Goal: Use online tool/utility: Utilize a website feature to perform a specific function

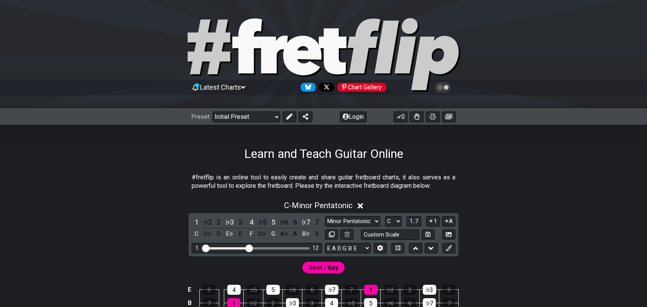
scroll to position [96, 0]
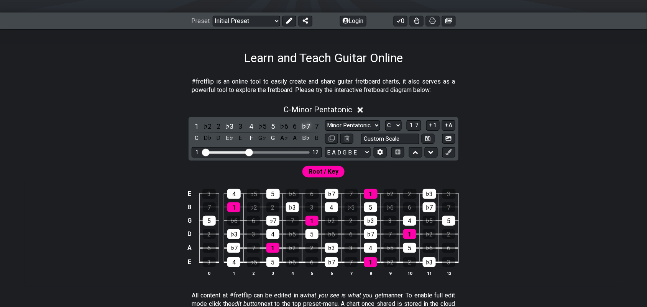
click at [305, 126] on div "♭7" at bounding box center [306, 126] width 10 height 10
click at [273, 125] on div "5" at bounding box center [273, 126] width 10 height 10
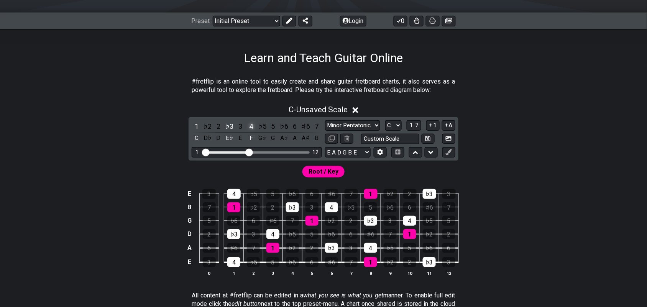
click at [250, 126] on div "4" at bounding box center [251, 126] width 10 height 10
click at [229, 127] on div "♭3" at bounding box center [230, 126] width 10 height 10
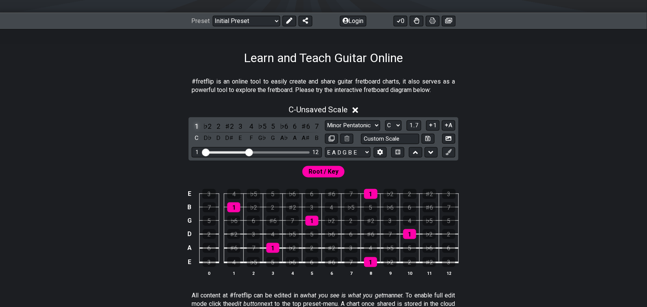
click at [195, 126] on div "1" at bounding box center [197, 126] width 10 height 10
click at [287, 21] on icon at bounding box center [289, 21] width 6 height 6
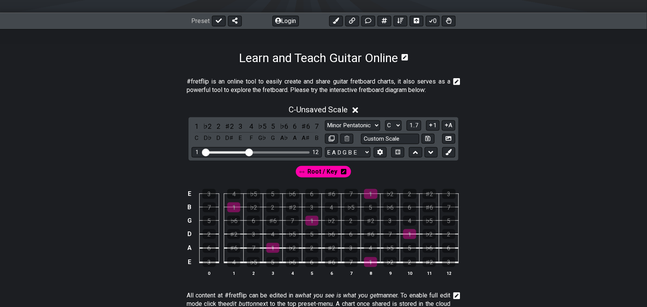
click at [344, 174] on icon at bounding box center [343, 171] width 5 height 5
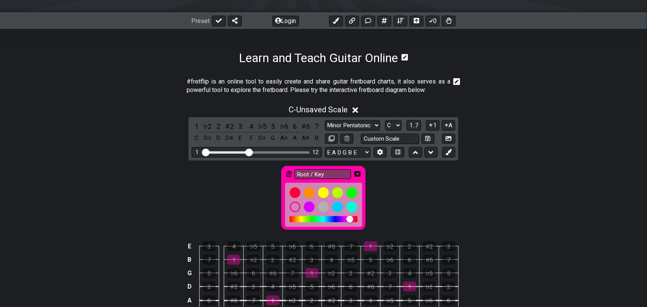
click at [289, 174] on icon at bounding box center [288, 174] width 5 height 6
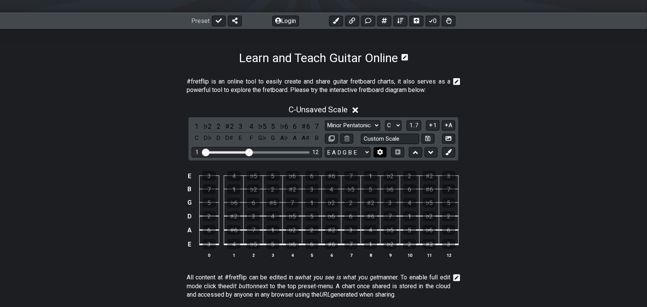
click at [380, 152] on icon at bounding box center [380, 152] width 6 height 6
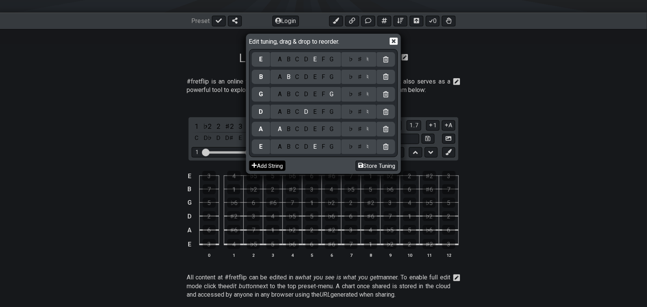
click at [274, 165] on button "Add String" at bounding box center [267, 166] width 36 height 10
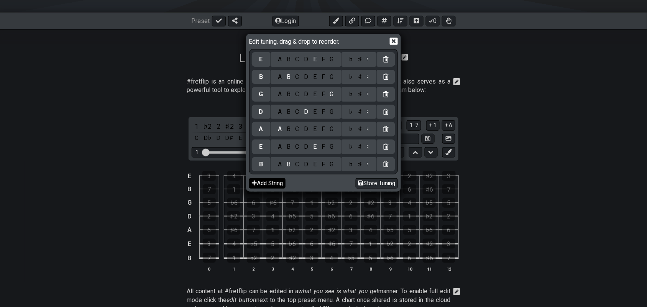
click at [267, 186] on button "Add String" at bounding box center [267, 183] width 36 height 10
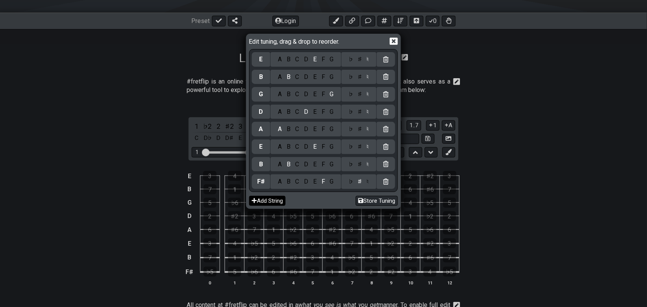
click at [273, 203] on button "Add String" at bounding box center [267, 201] width 36 height 10
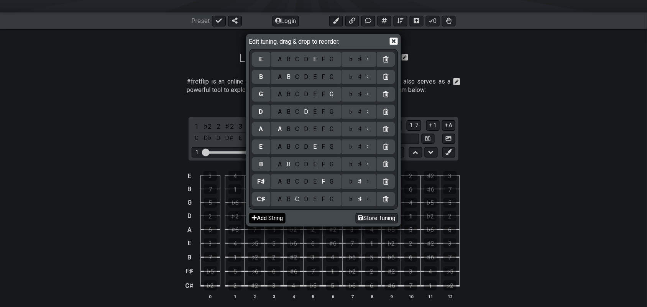
click at [276, 218] on button "Add String" at bounding box center [267, 218] width 36 height 10
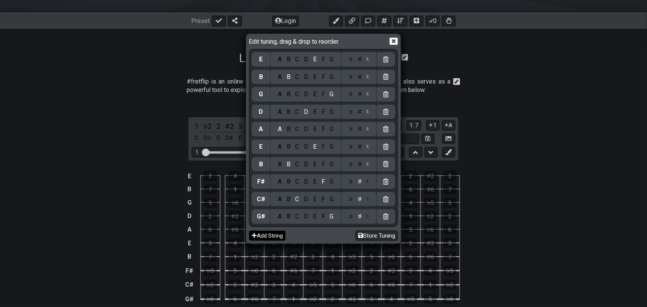
click at [278, 235] on button "Add String" at bounding box center [267, 236] width 36 height 10
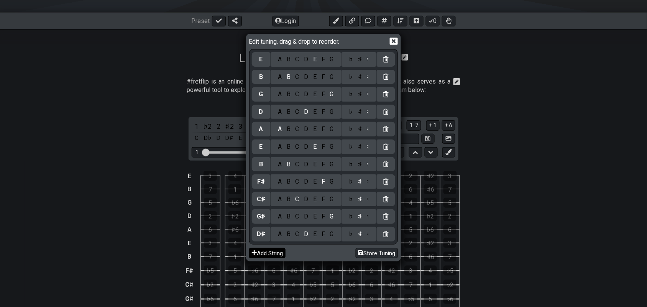
click at [278, 254] on button "Add String" at bounding box center [267, 253] width 36 height 10
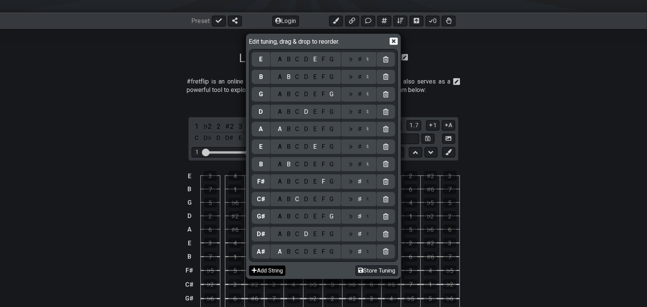
click at [275, 274] on button "Add String" at bounding box center [267, 271] width 36 height 10
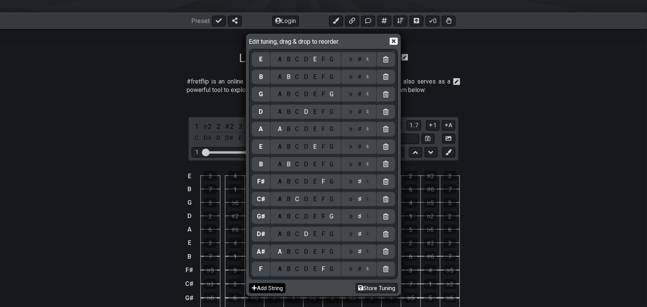
click at [277, 288] on button "Add String" at bounding box center [267, 288] width 36 height 10
click at [276, 303] on button "Add String" at bounding box center [267, 305] width 36 height 10
drag, startPoint x: 394, startPoint y: 43, endPoint x: 401, endPoint y: 39, distance: 7.7
click at [395, 43] on icon at bounding box center [394, 41] width 8 height 7
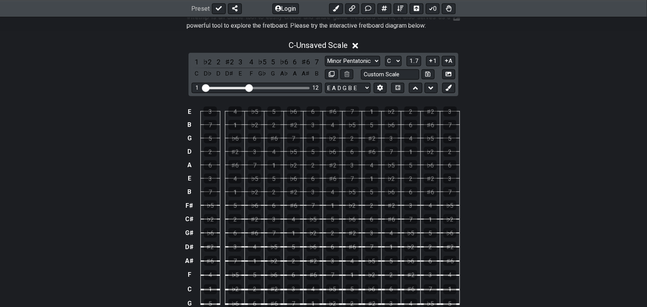
scroll to position [144, 0]
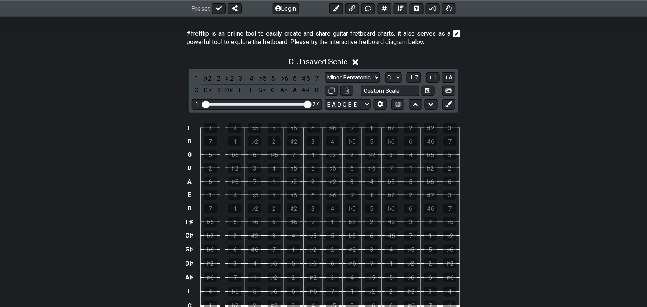
drag, startPoint x: 249, startPoint y: 106, endPoint x: 320, endPoint y: 108, distance: 70.5
click at [311, 104] on input "Visible fret range" at bounding box center [256, 104] width 109 height 0
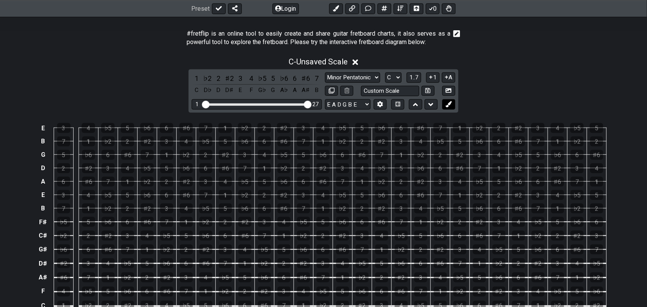
click at [451, 105] on icon at bounding box center [449, 104] width 6 height 6
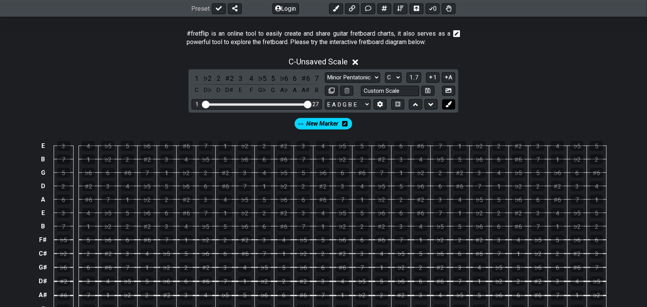
click at [452, 105] on button at bounding box center [448, 104] width 13 height 10
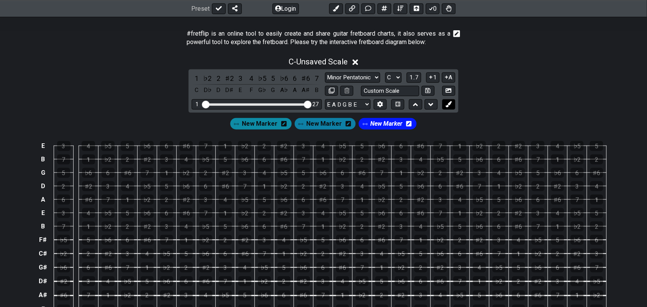
click at [452, 105] on button at bounding box center [448, 104] width 13 height 10
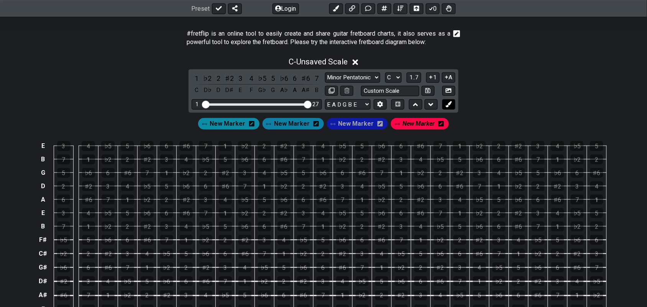
click at [452, 105] on button at bounding box center [448, 104] width 13 height 10
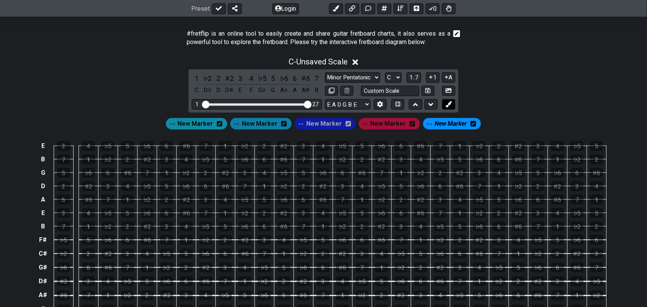
click at [452, 105] on button at bounding box center [448, 104] width 13 height 10
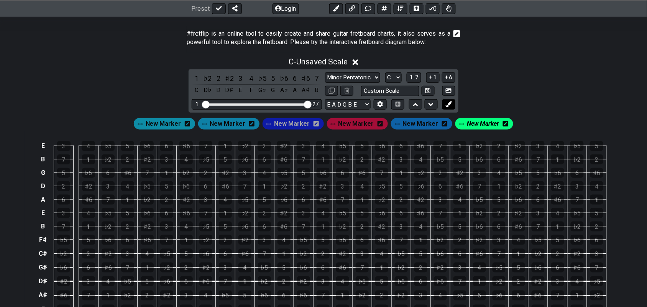
click at [452, 105] on button at bounding box center [448, 104] width 13 height 10
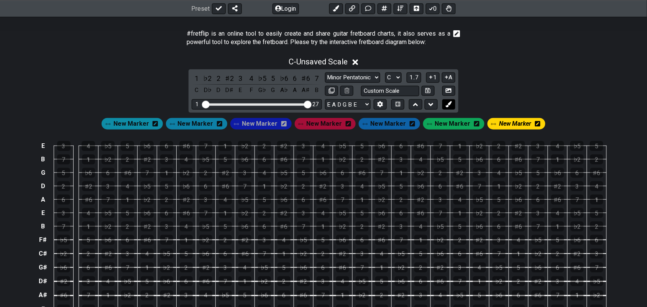
click at [452, 106] on button at bounding box center [448, 104] width 13 height 10
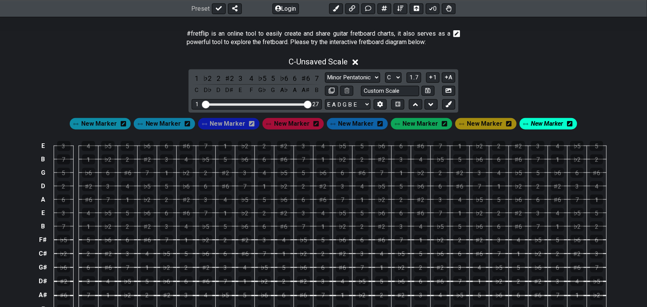
click at [126, 125] on icon at bounding box center [123, 123] width 5 height 5
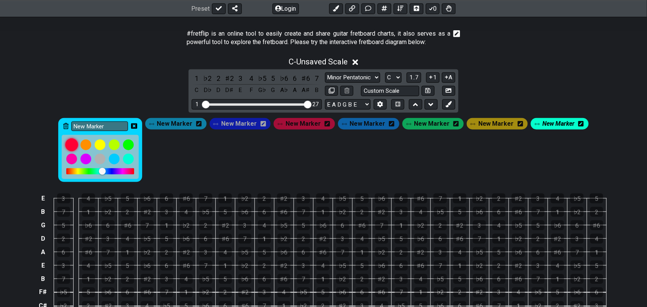
click at [77, 145] on div at bounding box center [72, 144] width 13 height 13
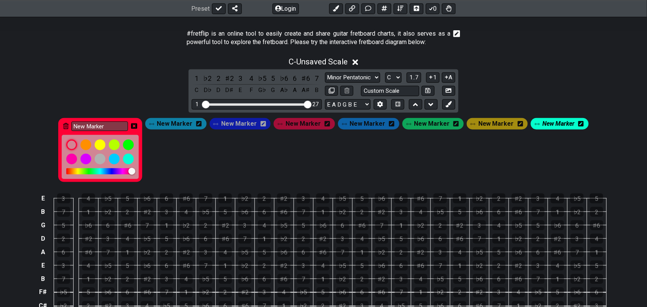
click at [202, 124] on icon at bounding box center [198, 124] width 5 height 6
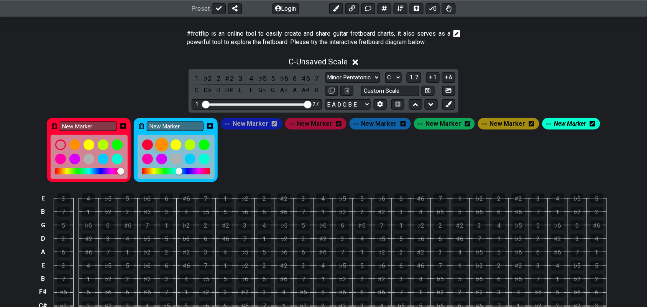
click at [168, 146] on div at bounding box center [161, 144] width 13 height 13
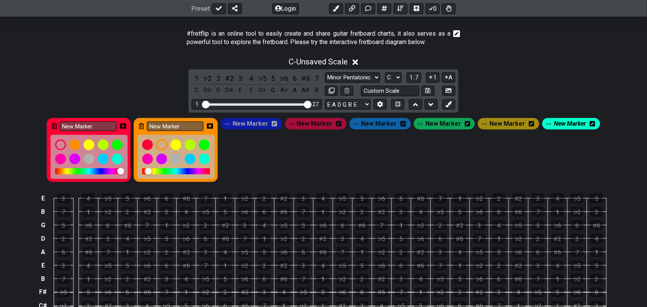
click at [277, 125] on icon at bounding box center [274, 123] width 5 height 5
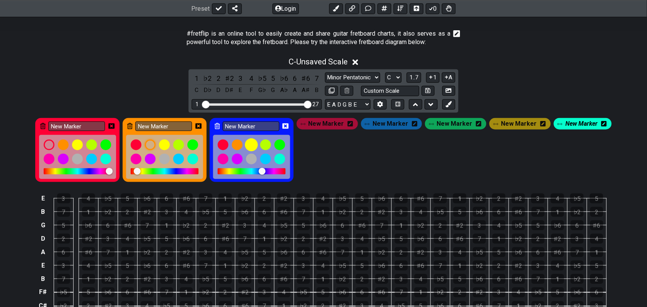
click at [254, 148] on div at bounding box center [251, 144] width 13 height 13
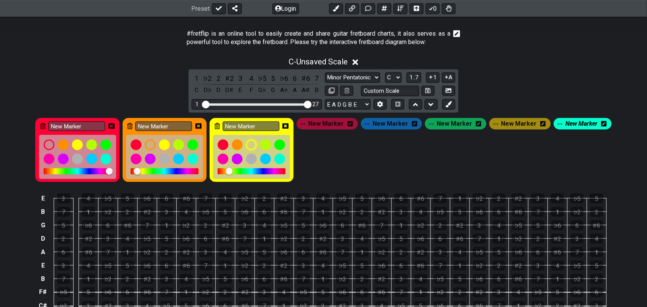
click at [356, 123] on div "New Marker" at bounding box center [327, 123] width 61 height 11
click at [353, 122] on icon at bounding box center [349, 123] width 5 height 5
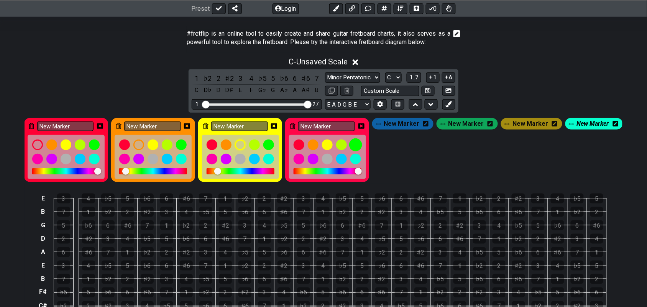
click at [360, 145] on div at bounding box center [355, 144] width 13 height 13
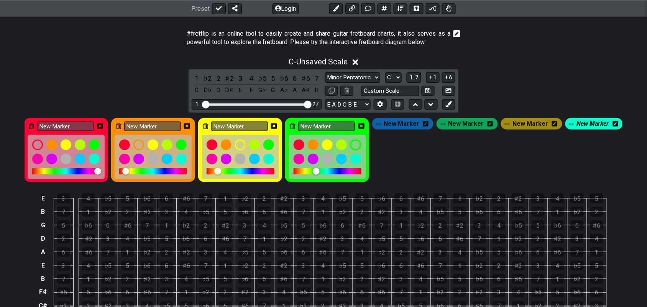
click at [428, 123] on icon at bounding box center [425, 123] width 5 height 5
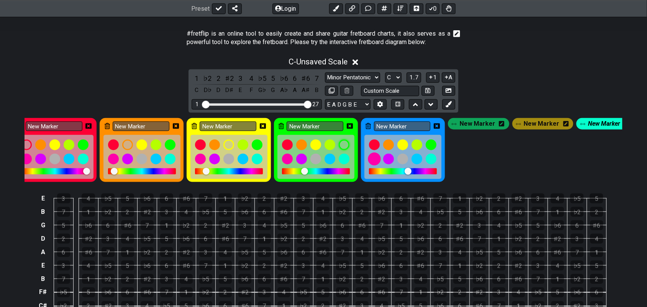
click at [377, 157] on div at bounding box center [374, 158] width 13 height 13
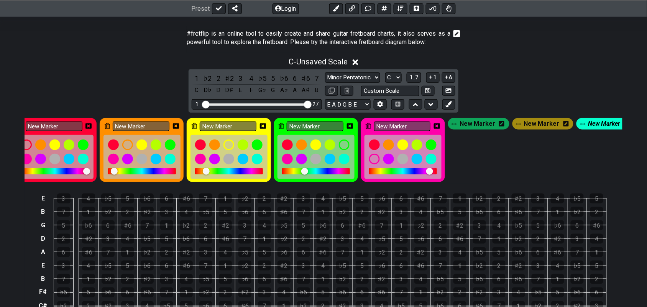
click at [439, 129] on icon at bounding box center [437, 125] width 6 height 5
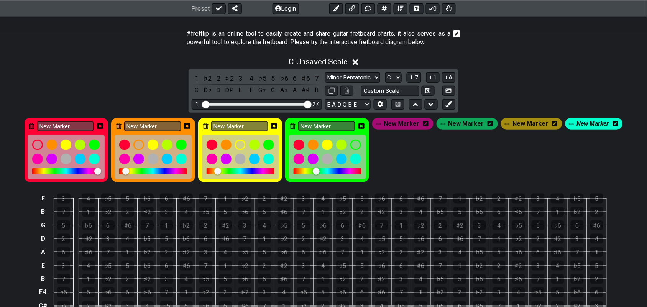
click at [488, 125] on icon at bounding box center [489, 124] width 5 height 6
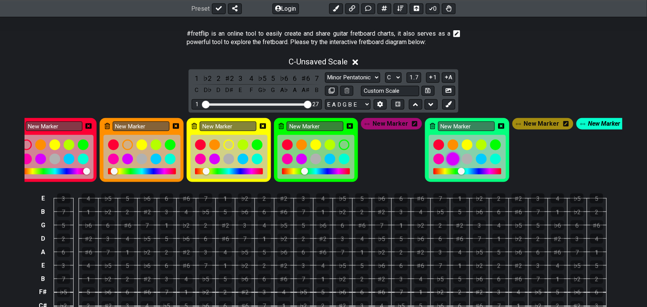
click at [455, 156] on div at bounding box center [452, 158] width 13 height 13
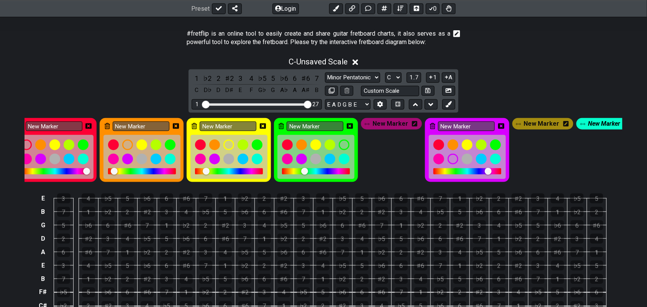
click at [503, 126] on icon at bounding box center [501, 125] width 6 height 5
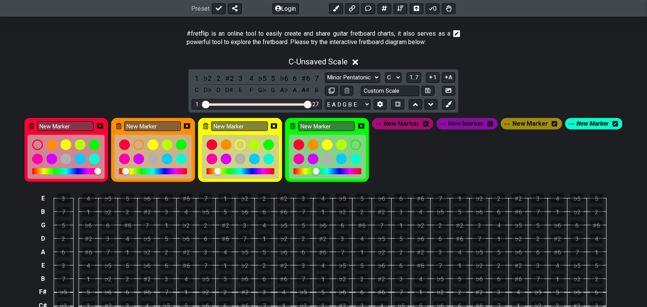
click at [552, 125] on icon at bounding box center [554, 124] width 5 height 6
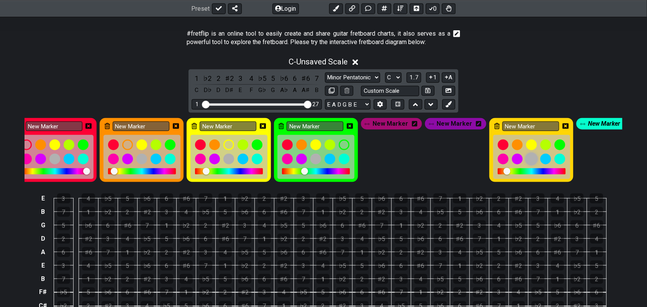
click at [530, 161] on div at bounding box center [531, 158] width 13 height 13
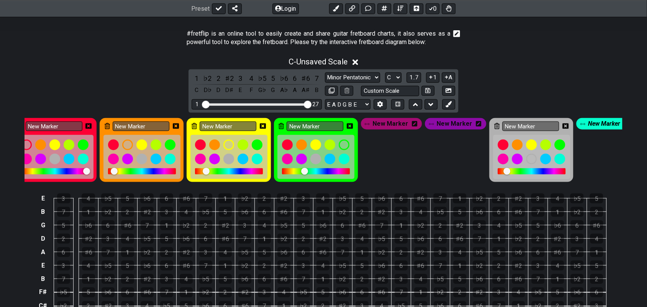
click at [565, 126] on icon at bounding box center [565, 125] width 6 height 5
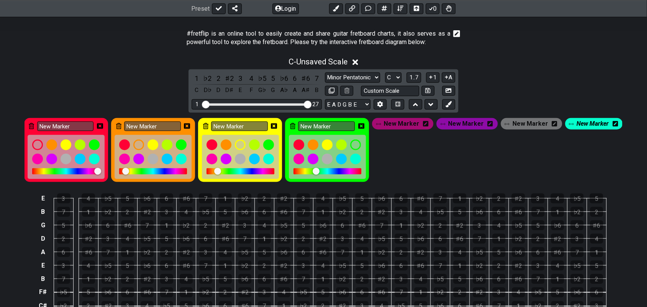
click at [613, 125] on icon at bounding box center [615, 123] width 5 height 5
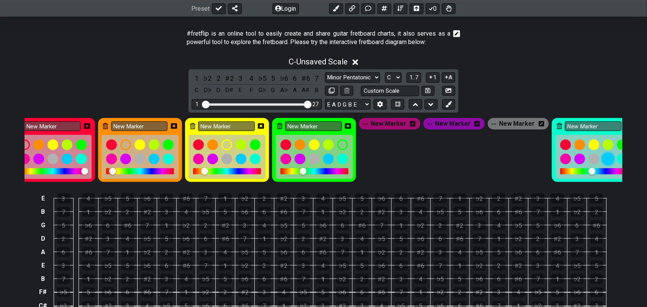
click at [605, 163] on div at bounding box center [607, 158] width 13 height 13
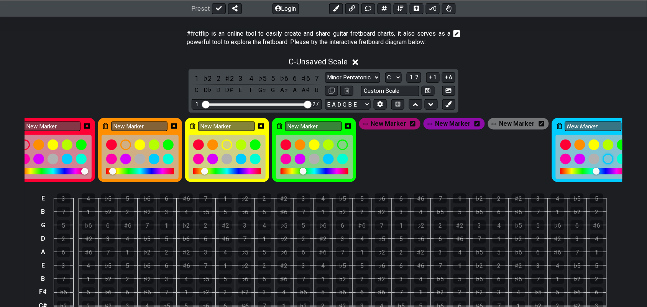
drag, startPoint x: 526, startPoint y: 183, endPoint x: 562, endPoint y: 189, distance: 37.2
click at [562, 184] on div "New Marker New Marker New Marker New Marker New Marker New Marker New Marker Ne…" at bounding box center [324, 148] width 598 height 71
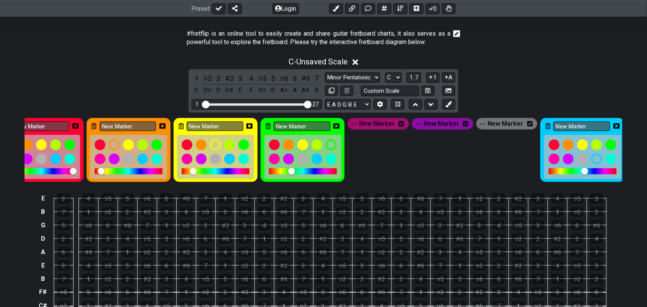
click at [613, 124] on icon at bounding box center [616, 125] width 6 height 5
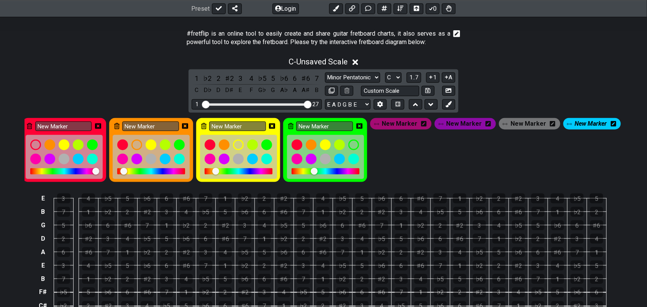
scroll to position [0, 0]
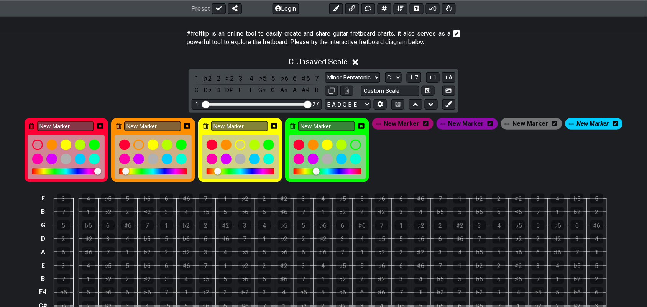
click at [363, 127] on icon at bounding box center [361, 125] width 6 height 5
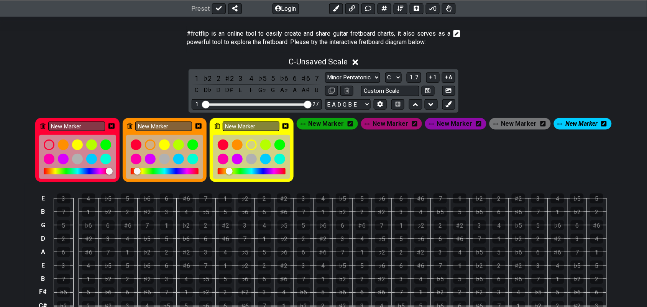
click at [288, 127] on icon at bounding box center [285, 126] width 6 height 6
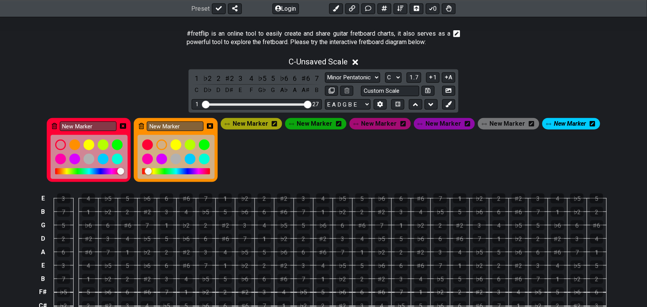
click at [213, 128] on icon at bounding box center [210, 125] width 6 height 5
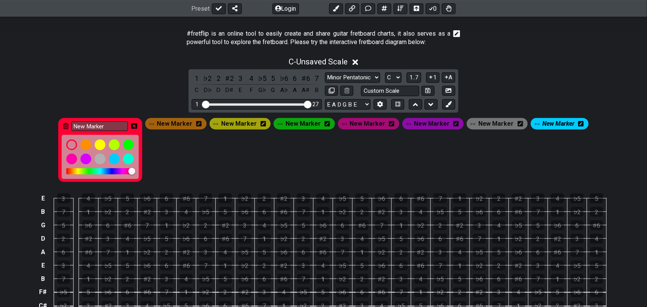
click at [137, 129] on icon at bounding box center [134, 126] width 6 height 11
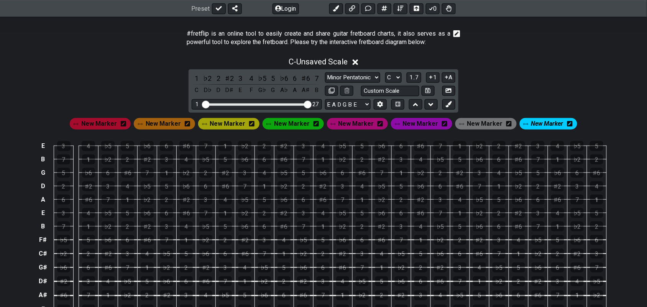
click at [541, 127] on span "New Marker" at bounding box center [547, 123] width 32 height 11
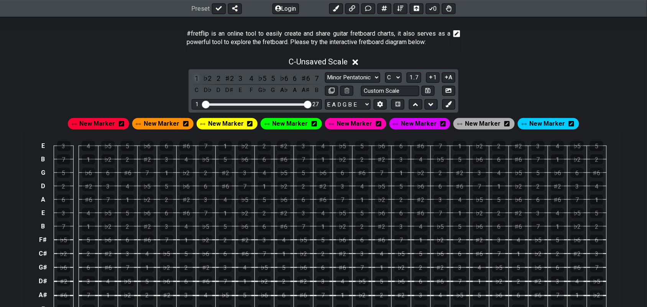
click at [198, 78] on div "1" at bounding box center [197, 78] width 10 height 10
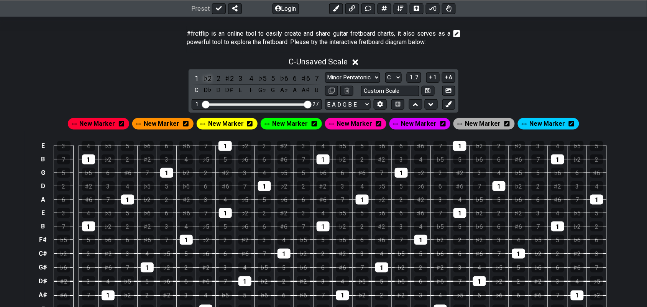
click at [208, 81] on div "♭2" at bounding box center [208, 78] width 10 height 10
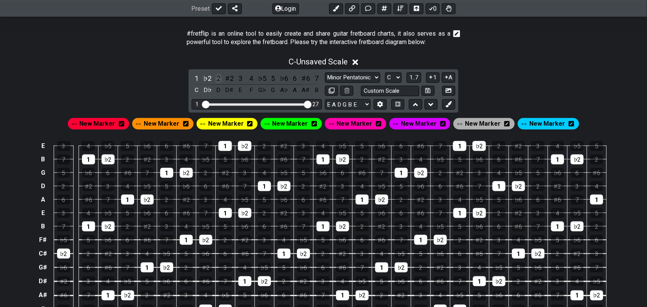
click at [218, 81] on div "2" at bounding box center [218, 78] width 10 height 10
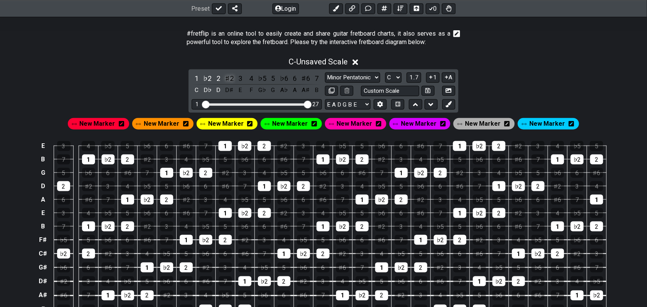
click at [233, 82] on div "♯2" at bounding box center [230, 78] width 10 height 10
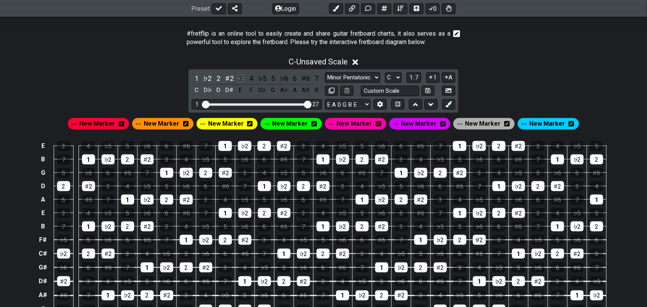
click at [242, 81] on div "3" at bounding box center [240, 78] width 10 height 10
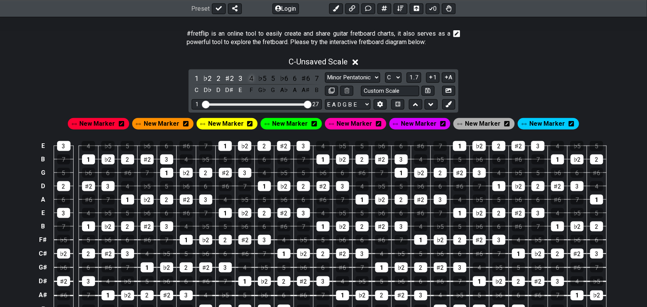
click at [253, 82] on div "4" at bounding box center [251, 78] width 10 height 10
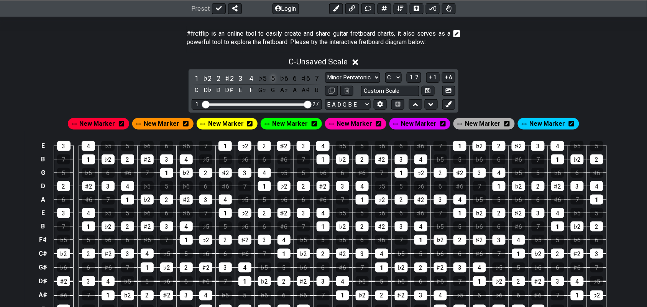
drag, startPoint x: 261, startPoint y: 80, endPoint x: 269, endPoint y: 79, distance: 8.9
click at [261, 80] on div "♭5" at bounding box center [262, 78] width 10 height 10
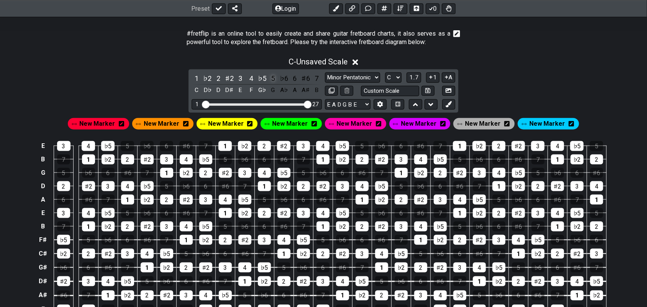
click at [273, 80] on div "5" at bounding box center [273, 78] width 10 height 10
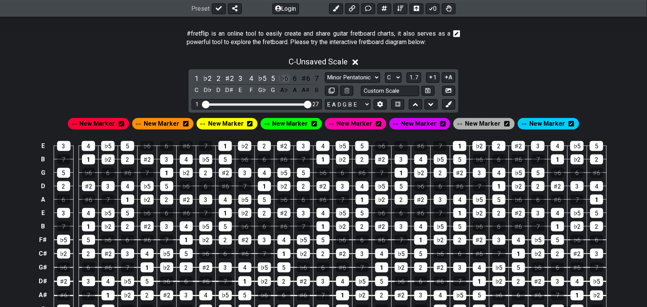
click at [284, 81] on div "♭6" at bounding box center [284, 78] width 10 height 10
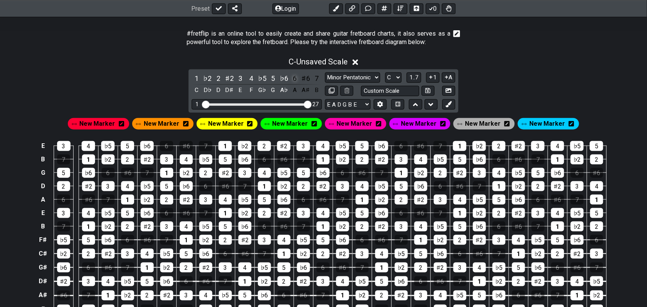
click at [295, 80] on div "6" at bounding box center [295, 78] width 10 height 10
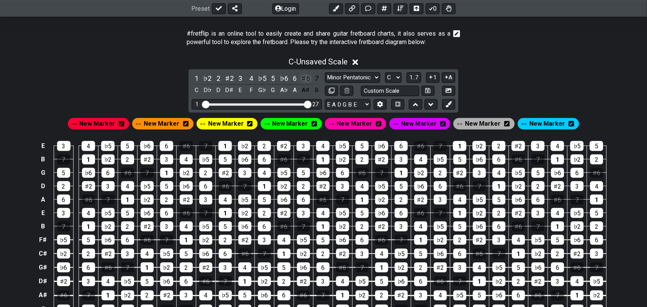
click at [305, 80] on div "♯6" at bounding box center [306, 78] width 10 height 10
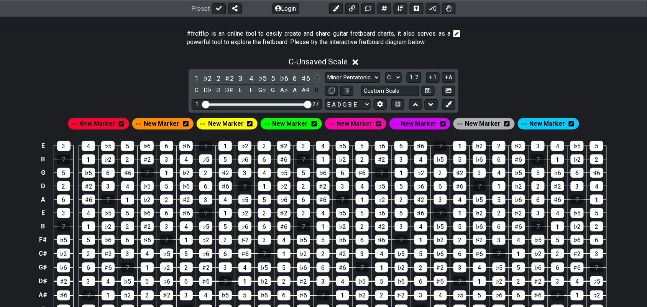
click at [316, 79] on div "7" at bounding box center [317, 78] width 10 height 10
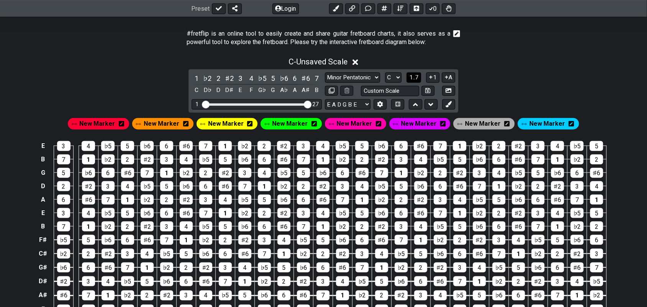
click at [416, 77] on span "1..7" at bounding box center [413, 77] width 9 height 7
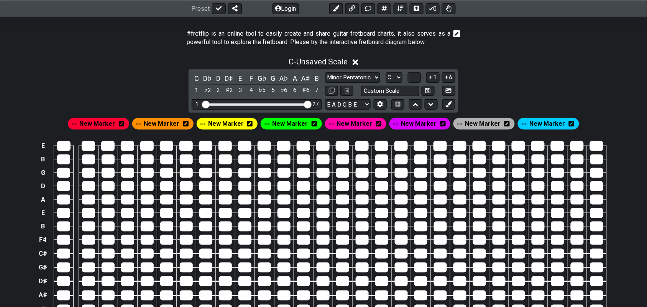
click at [115, 123] on span "New Marker" at bounding box center [97, 123] width 36 height 11
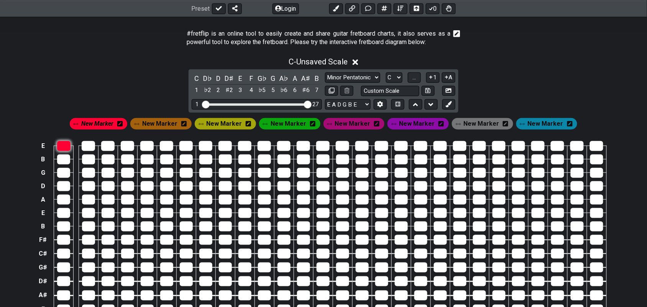
click at [63, 144] on div at bounding box center [63, 146] width 13 height 10
click at [88, 148] on div at bounding box center [88, 146] width 13 height 10
click at [108, 148] on div at bounding box center [107, 146] width 13 height 10
click at [125, 148] on div at bounding box center [127, 146] width 13 height 10
click at [62, 161] on div at bounding box center [63, 159] width 13 height 10
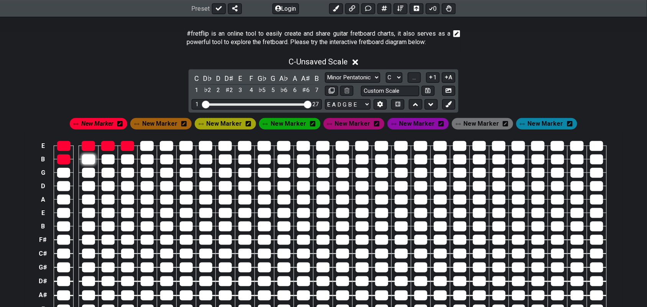
click at [85, 162] on div at bounding box center [88, 159] width 13 height 10
click at [105, 161] on div at bounding box center [108, 159] width 13 height 10
click at [178, 125] on span "New Marker" at bounding box center [160, 123] width 36 height 11
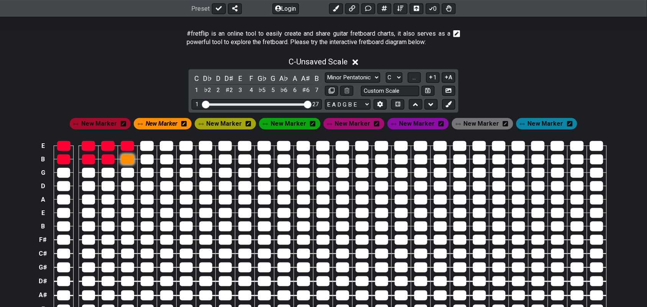
drag, startPoint x: 123, startPoint y: 162, endPoint x: 130, endPoint y: 160, distance: 7.3
click at [123, 162] on div at bounding box center [127, 159] width 13 height 10
click at [110, 125] on span "New Marker" at bounding box center [99, 123] width 36 height 11
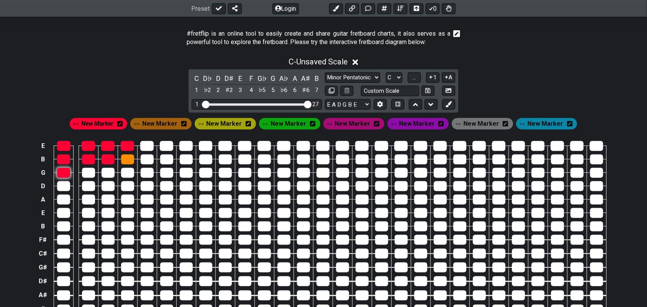
click at [66, 176] on div at bounding box center [63, 173] width 13 height 10
click at [85, 175] on div at bounding box center [88, 173] width 13 height 10
click at [103, 175] on div at bounding box center [108, 173] width 13 height 10
click at [286, 131] on div "New Marker" at bounding box center [289, 123] width 64 height 15
click at [131, 173] on div at bounding box center [127, 173] width 13 height 10
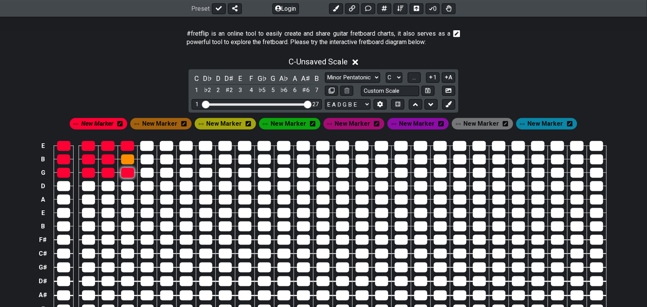
click at [130, 172] on div at bounding box center [127, 173] width 13 height 10
click at [164, 128] on span "New Marker" at bounding box center [160, 123] width 36 height 11
click at [280, 127] on span "New Marker" at bounding box center [288, 123] width 36 height 11
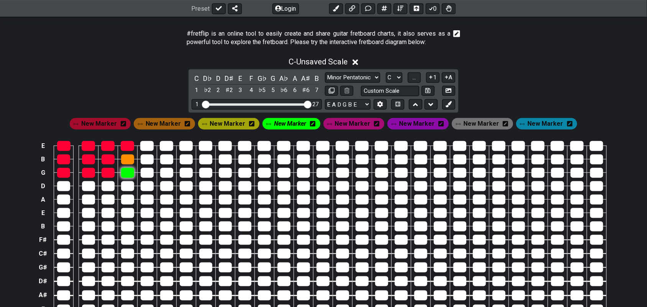
click at [129, 170] on div at bounding box center [127, 173] width 13 height 10
click at [114, 123] on span "New Marker" at bounding box center [99, 123] width 36 height 11
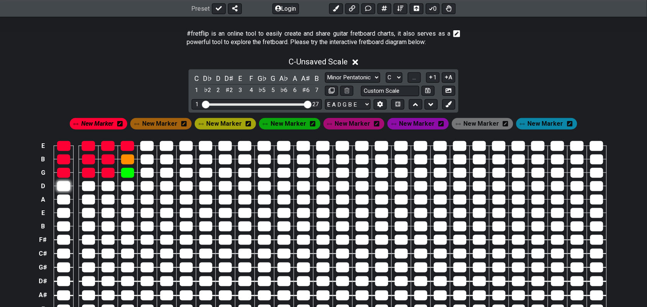
click at [64, 188] on div at bounding box center [63, 186] width 13 height 10
click at [89, 187] on div at bounding box center [88, 186] width 13 height 10
click at [104, 184] on div at bounding box center [108, 186] width 13 height 10
click at [418, 123] on span "New Marker" at bounding box center [417, 123] width 36 height 11
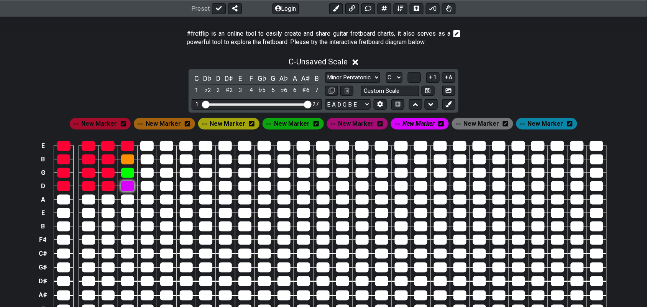
click at [126, 186] on div at bounding box center [127, 186] width 13 height 10
click at [110, 125] on span "New Marker" at bounding box center [99, 123] width 36 height 11
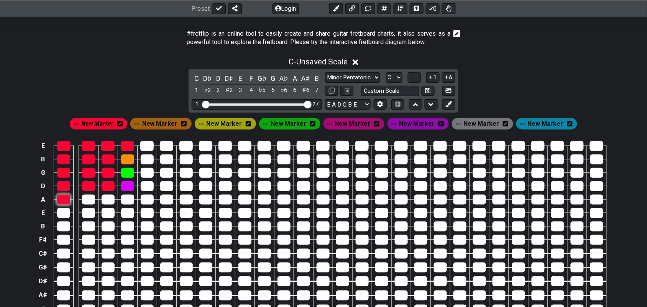
click at [62, 202] on div at bounding box center [63, 200] width 13 height 10
drag, startPoint x: 90, startPoint y: 203, endPoint x: 92, endPoint y: 200, distance: 3.9
click at [89, 203] on div at bounding box center [88, 200] width 13 height 10
click at [110, 202] on div at bounding box center [108, 200] width 13 height 10
click at [537, 125] on span "New Marker" at bounding box center [546, 123] width 36 height 11
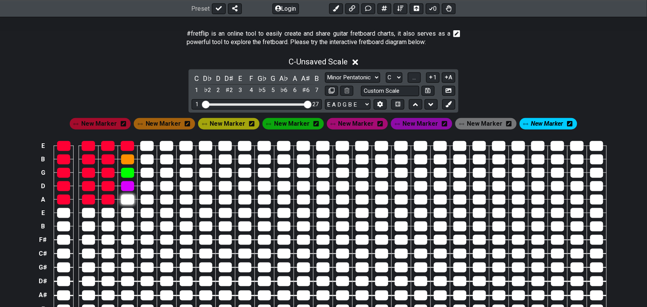
click at [125, 200] on div at bounding box center [127, 200] width 13 height 10
